Goal: Transaction & Acquisition: Purchase product/service

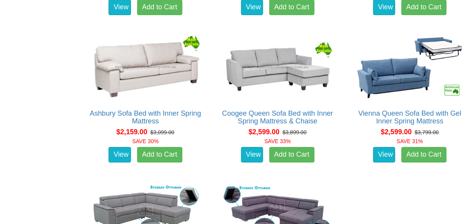
scroll to position [927, 0]
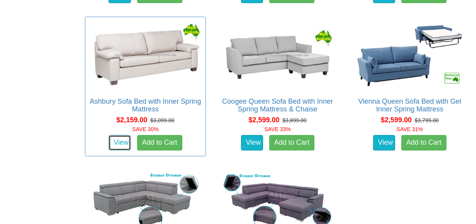
click at [116, 135] on link "View" at bounding box center [120, 142] width 22 height 15
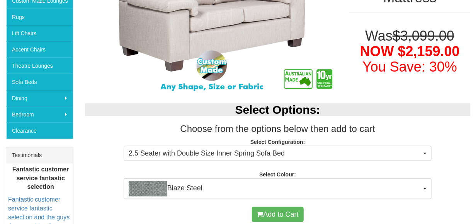
scroll to position [193, 0]
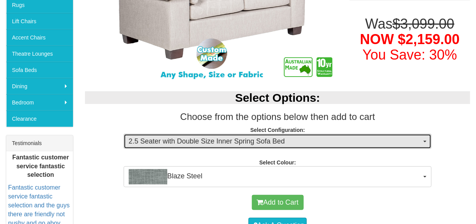
click at [172, 145] on span "2.5 Seater with Double Size Inner Spring Sofa Bed" at bounding box center [275, 141] width 293 height 10
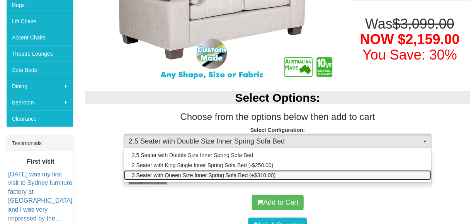
click at [188, 177] on span "3 Seater with Queen Size Inner Spring Sofa Bed (+$310.00)" at bounding box center [204, 175] width 144 height 8
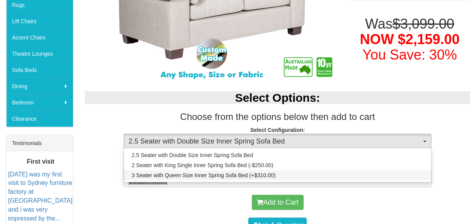
select select "440"
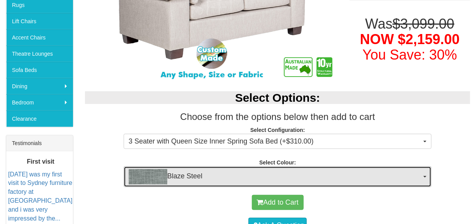
click at [188, 177] on span "Blaze Steel" at bounding box center [275, 176] width 293 height 15
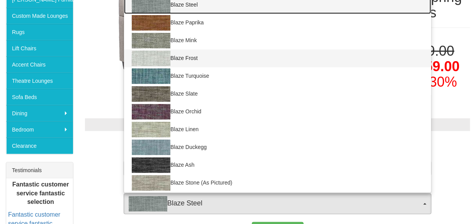
scroll to position [155, 0]
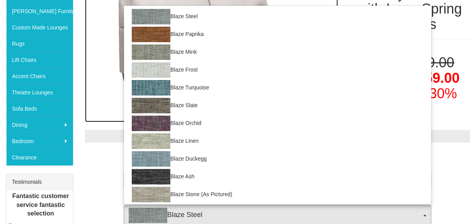
click at [91, 68] on img at bounding box center [211, 47] width 253 height 152
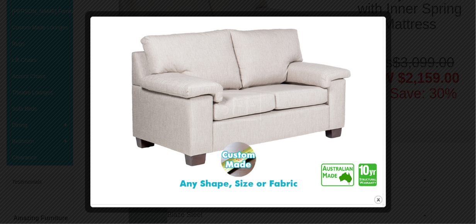
click at [403, 85] on div at bounding box center [238, 112] width 476 height 224
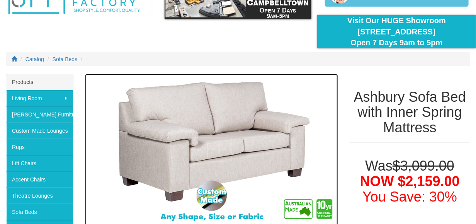
scroll to position [86, 0]
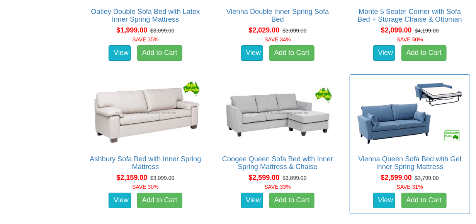
scroll to position [852, 0]
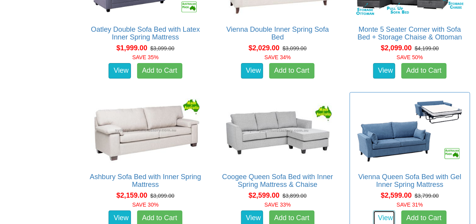
click at [378, 210] on link "View" at bounding box center [384, 217] width 22 height 15
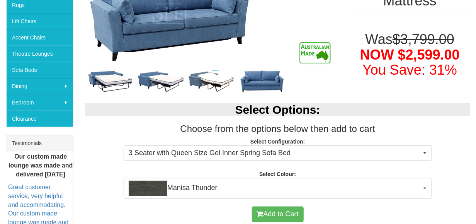
scroll to position [270, 0]
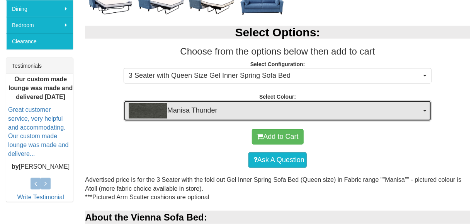
click at [350, 106] on span "Manisa Thunder" at bounding box center [275, 110] width 293 height 15
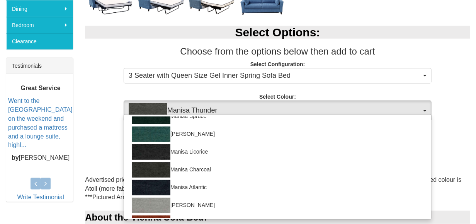
scroll to position [155, 0]
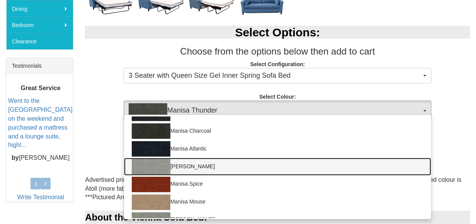
click at [197, 168] on link "Manisa Vapour" at bounding box center [277, 167] width 307 height 18
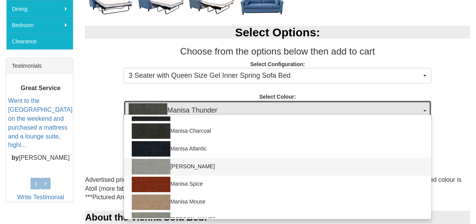
select select "1534"
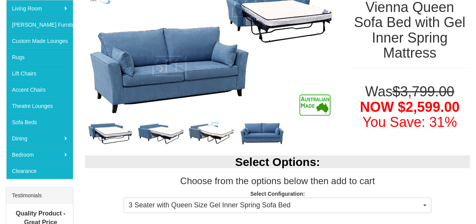
scroll to position [116, 0]
